Goal: Task Accomplishment & Management: Use online tool/utility

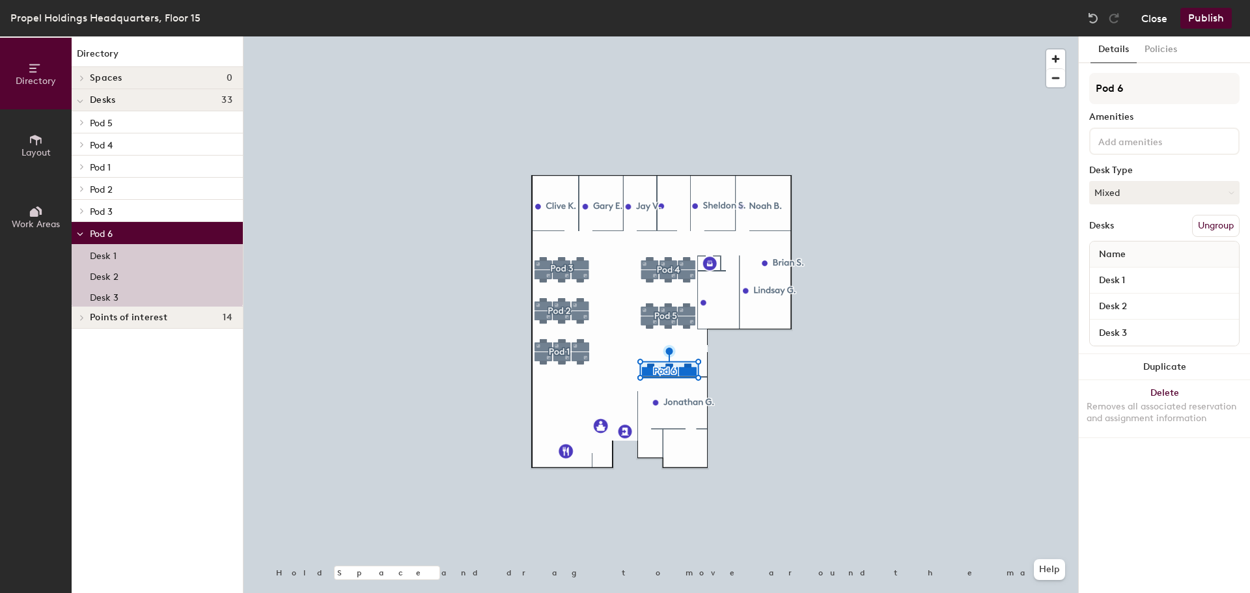
click at [1158, 21] on button "Close" at bounding box center [1154, 18] width 26 height 21
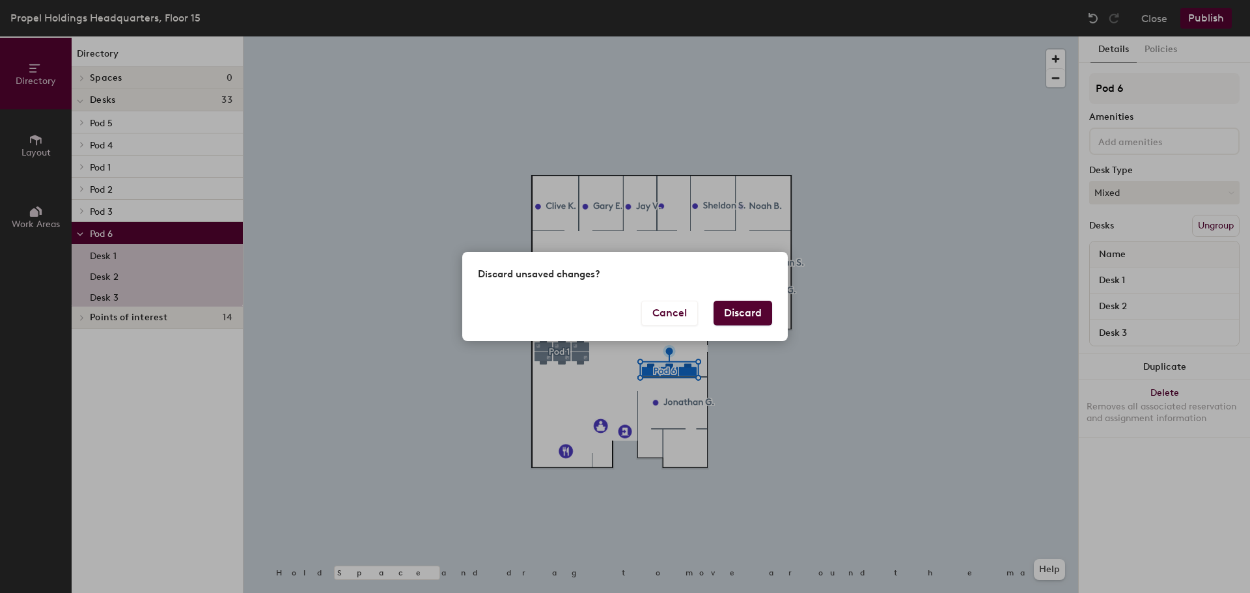
click at [720, 314] on button "Discard" at bounding box center [742, 313] width 59 height 25
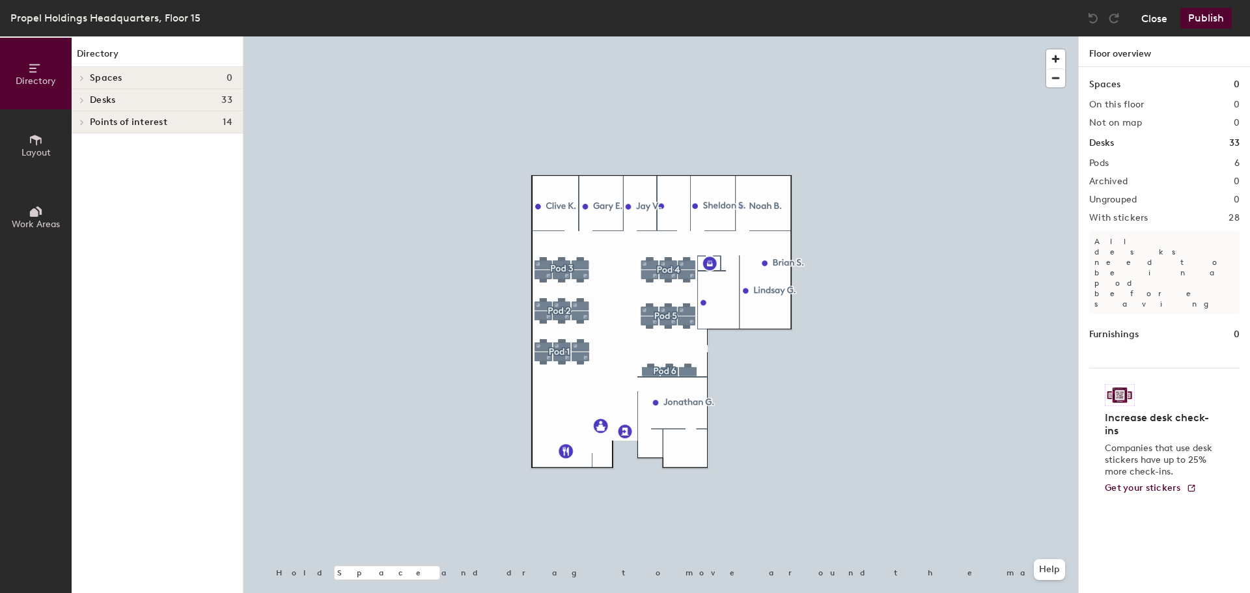
click at [1158, 15] on button "Close" at bounding box center [1154, 18] width 26 height 21
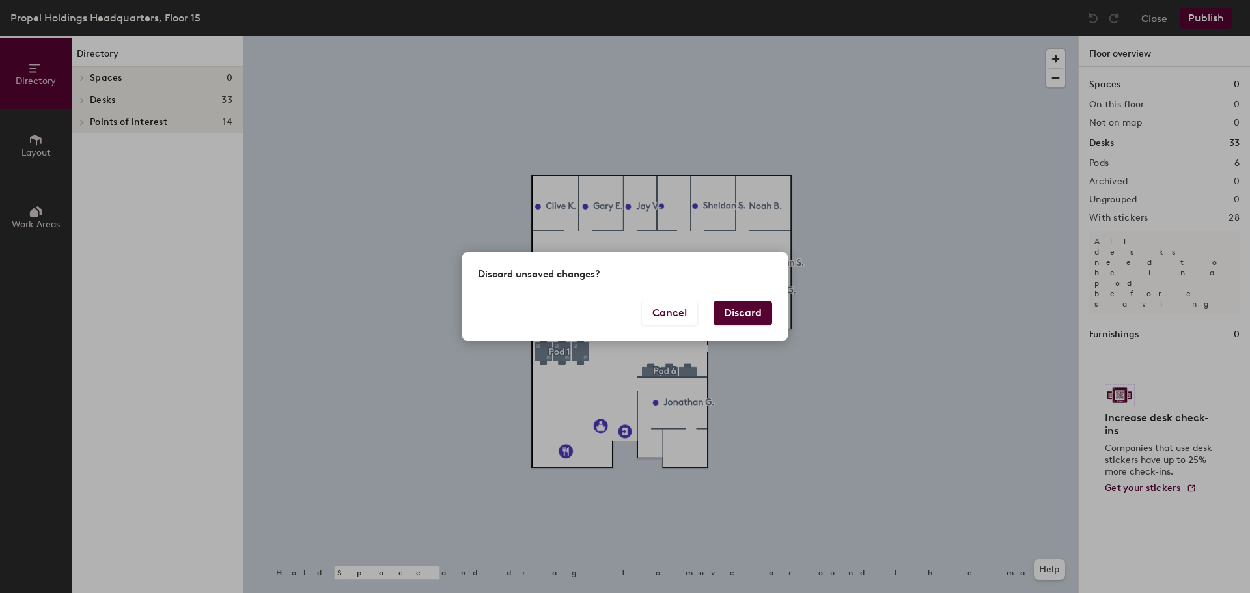
click at [764, 308] on button "Discard" at bounding box center [742, 313] width 59 height 25
